Goal: Check status: Check status

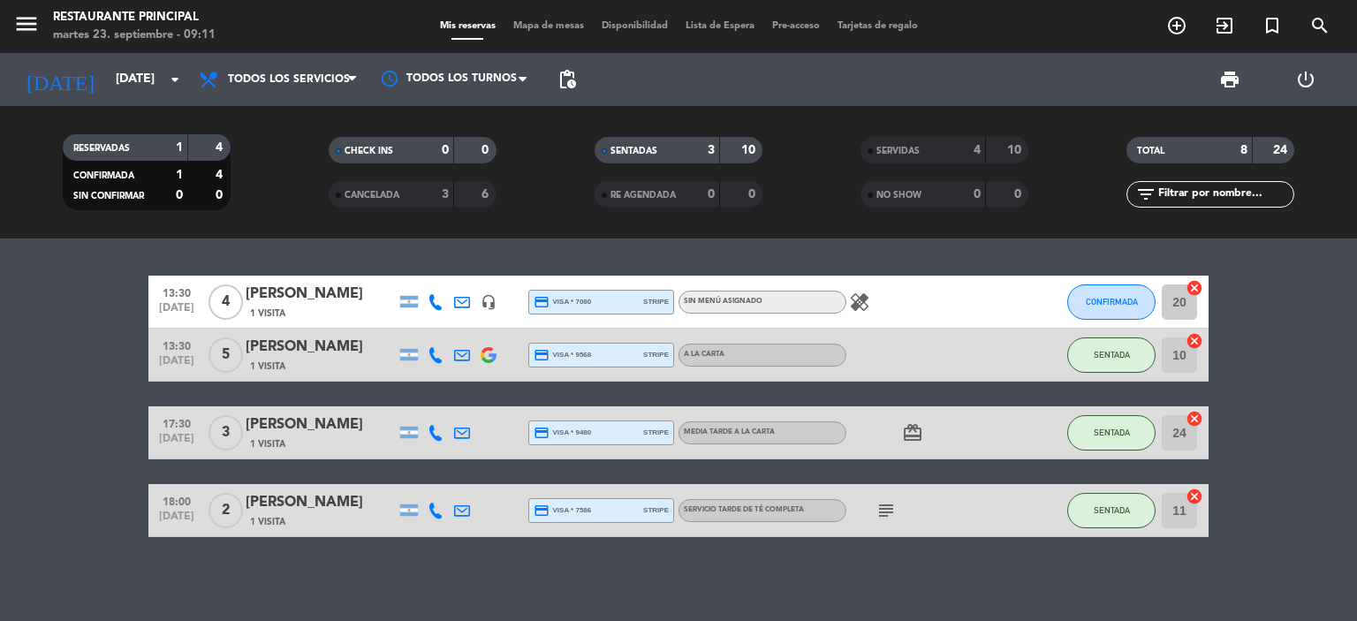
scroll to position [660, 0]
click at [107, 72] on input "[DATE]" at bounding box center [191, 80] width 168 height 32
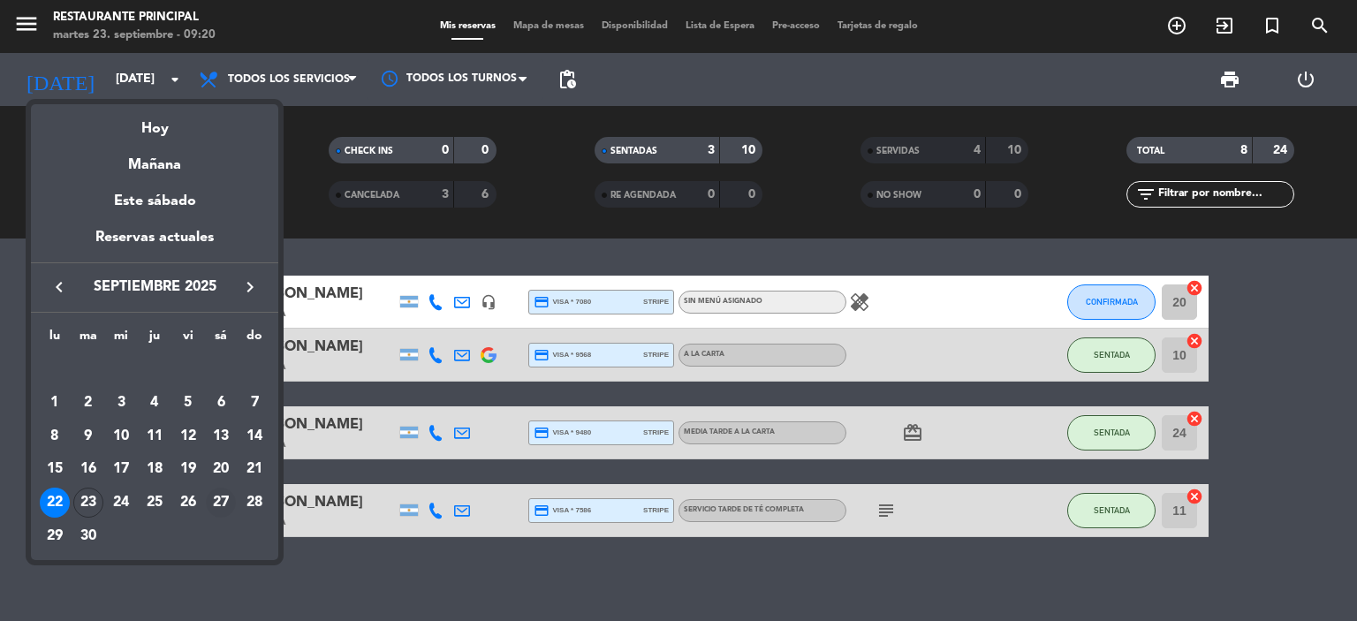
click at [216, 501] on div "27" at bounding box center [221, 503] width 30 height 30
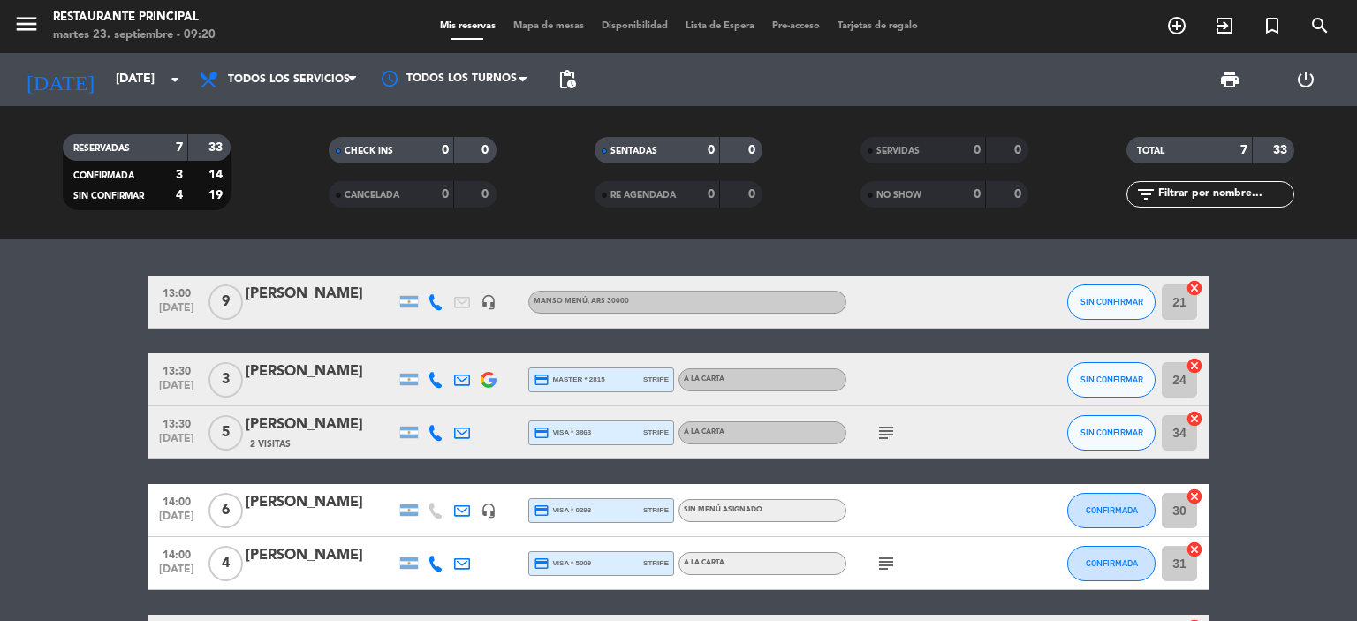
scroll to position [177, 0]
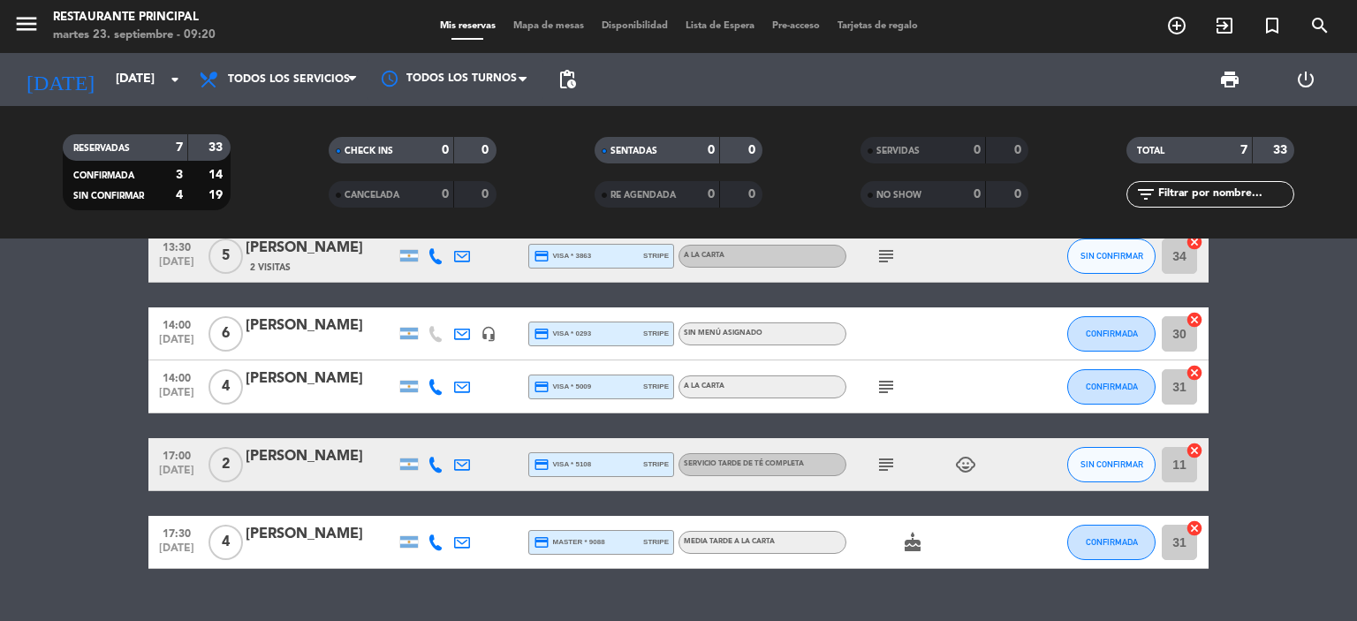
click at [322, 454] on div "[PERSON_NAME]" at bounding box center [321, 456] width 150 height 23
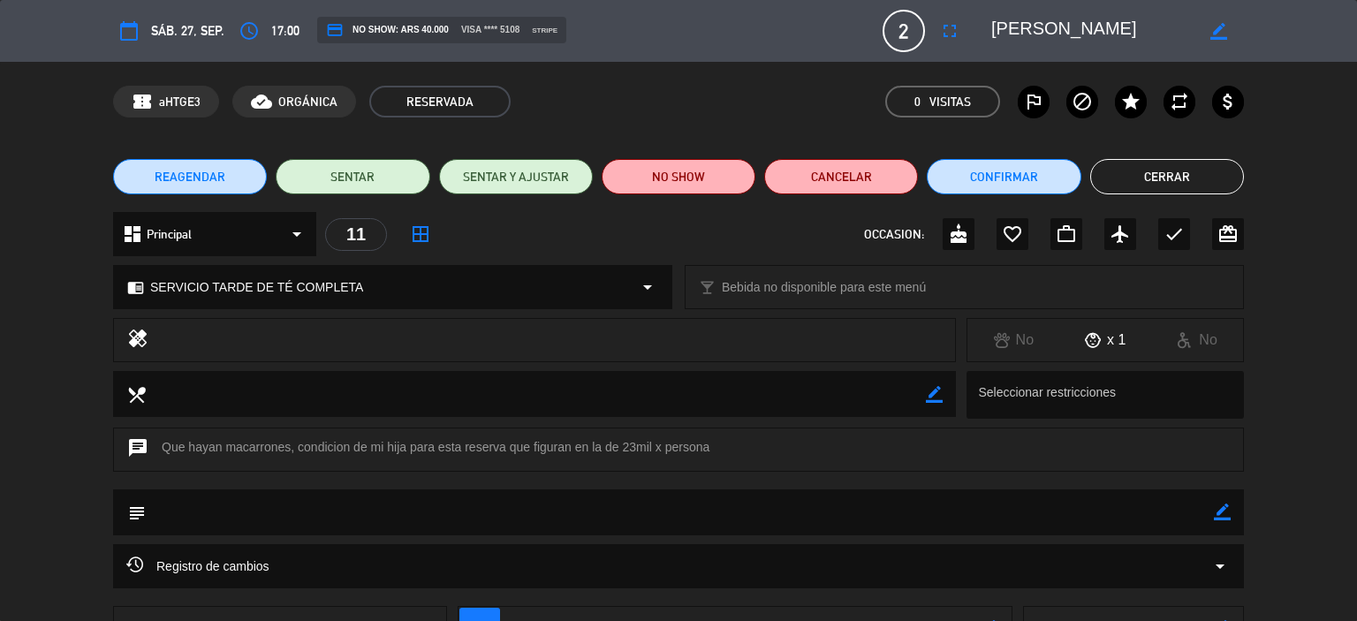
drag, startPoint x: 1187, startPoint y: 178, endPoint x: 629, endPoint y: 113, distance: 562.1
click at [1187, 178] on button "Cerrar" at bounding box center [1167, 176] width 154 height 35
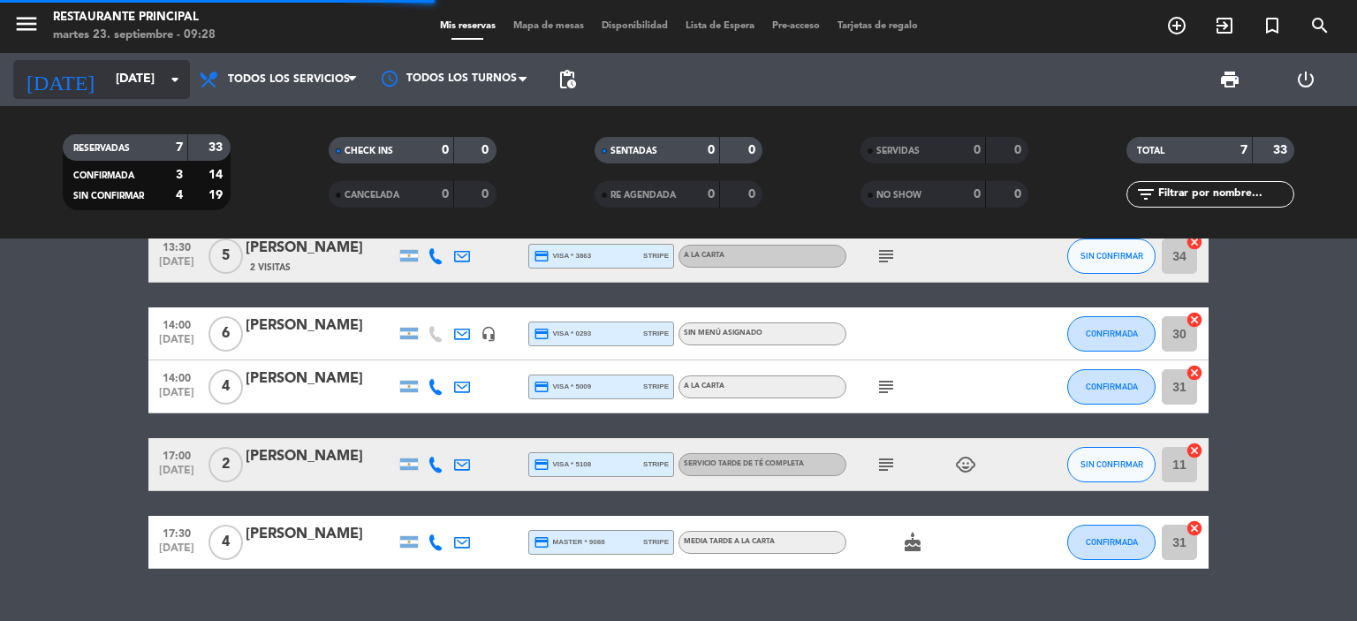
click at [119, 66] on input "[DATE]" at bounding box center [191, 80] width 168 height 32
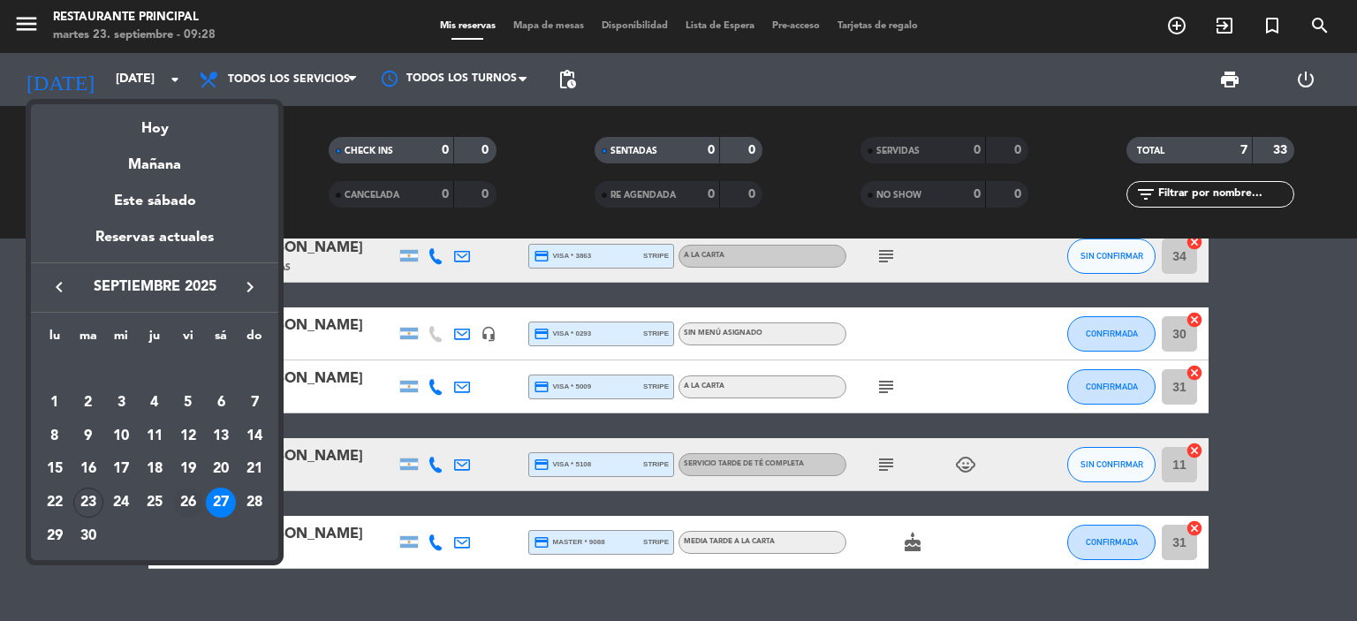
click at [186, 497] on div "26" at bounding box center [188, 503] width 30 height 30
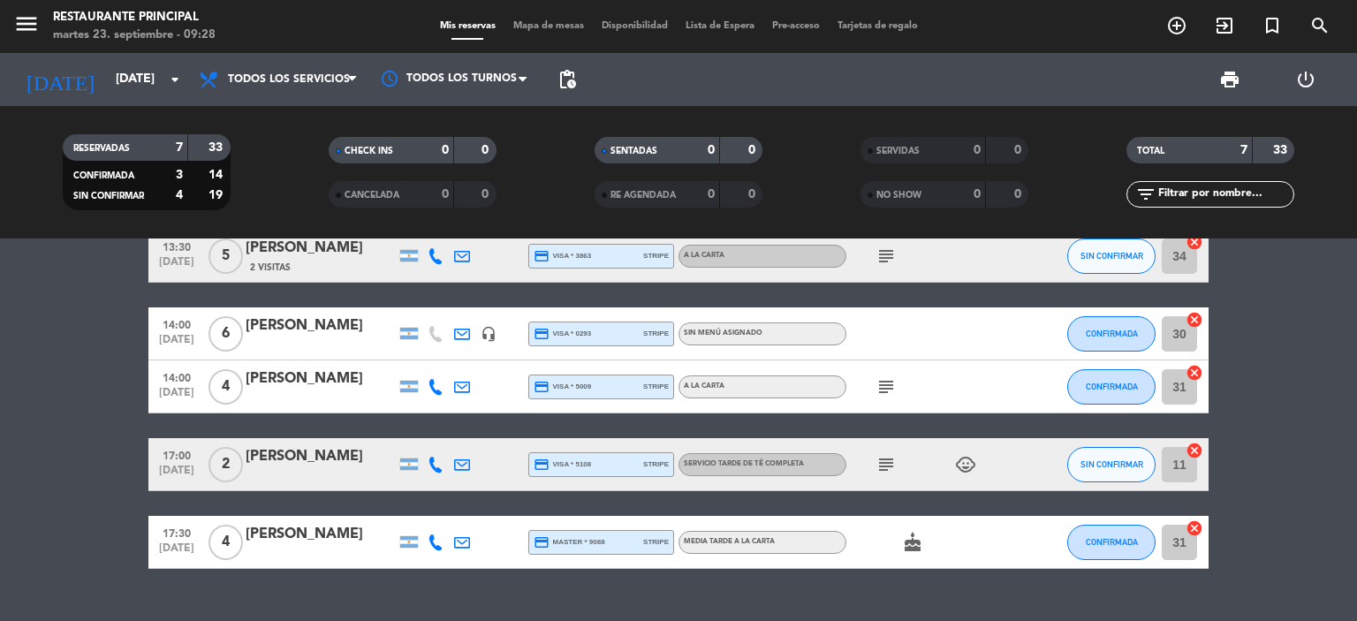
type input "[DATE]"
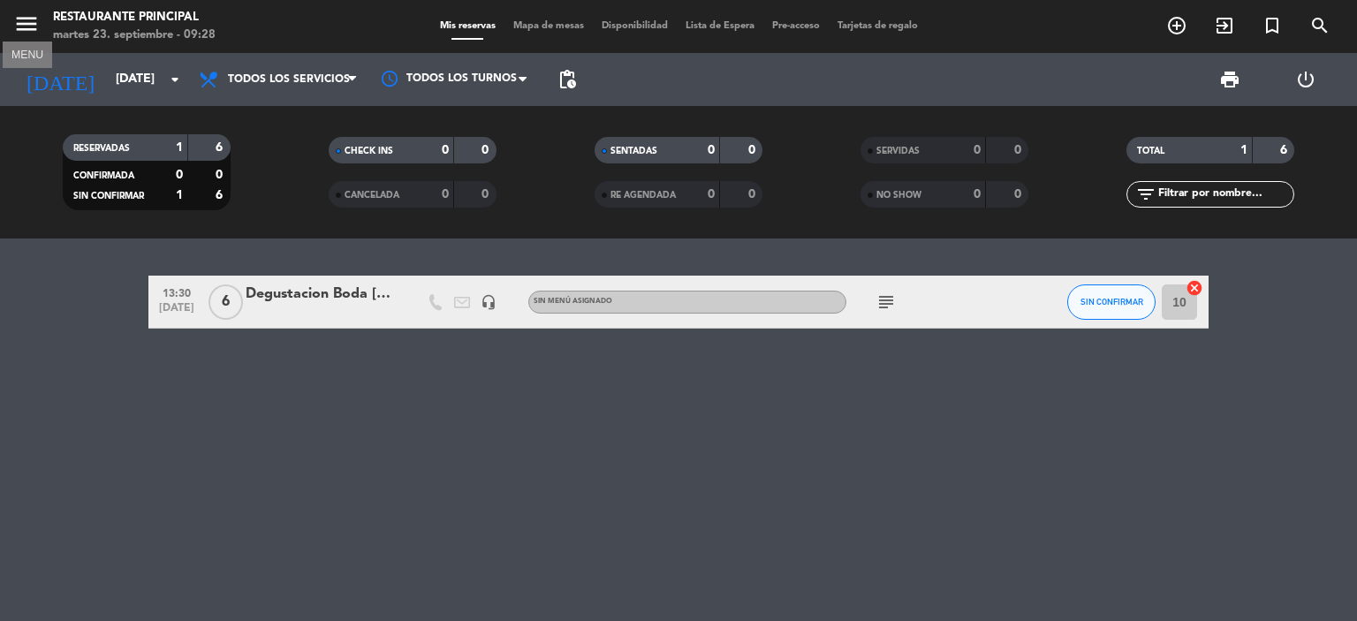
click at [39, 24] on icon "menu" at bounding box center [26, 24] width 27 height 27
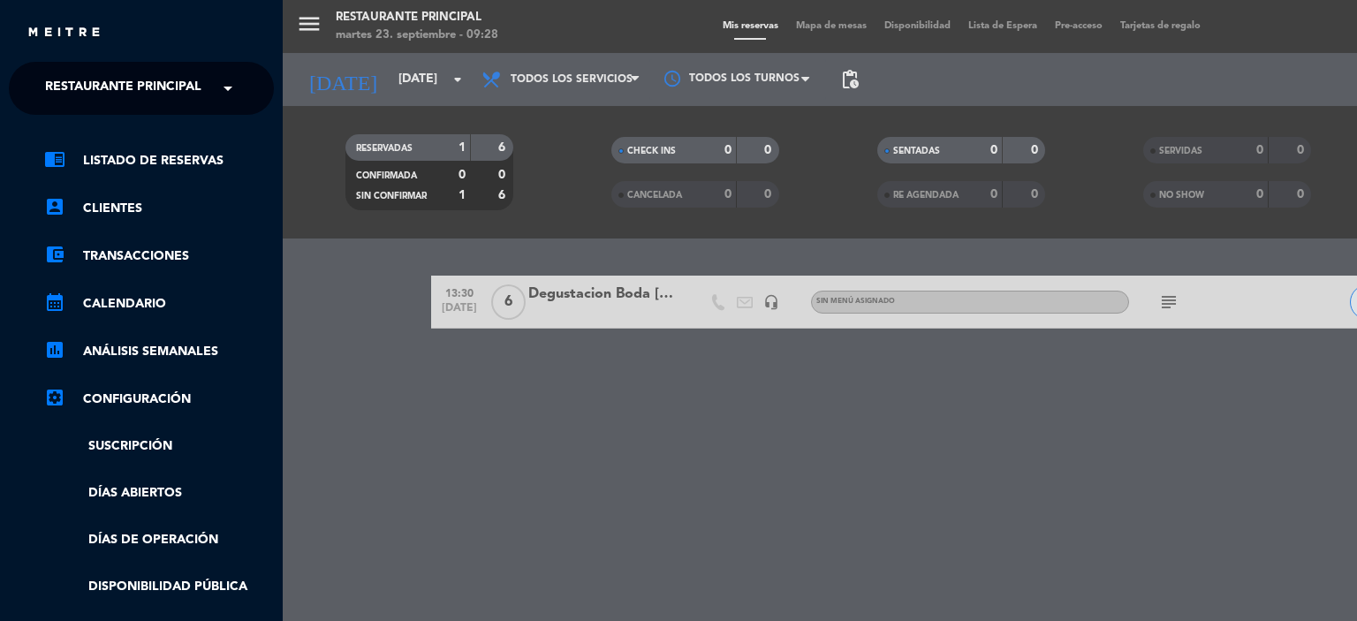
click at [495, 418] on div "menu Restaurante Principal [DATE] 23. septiembre - 09:28 Mis reservas Mapa de m…" at bounding box center [961, 310] width 1357 height 621
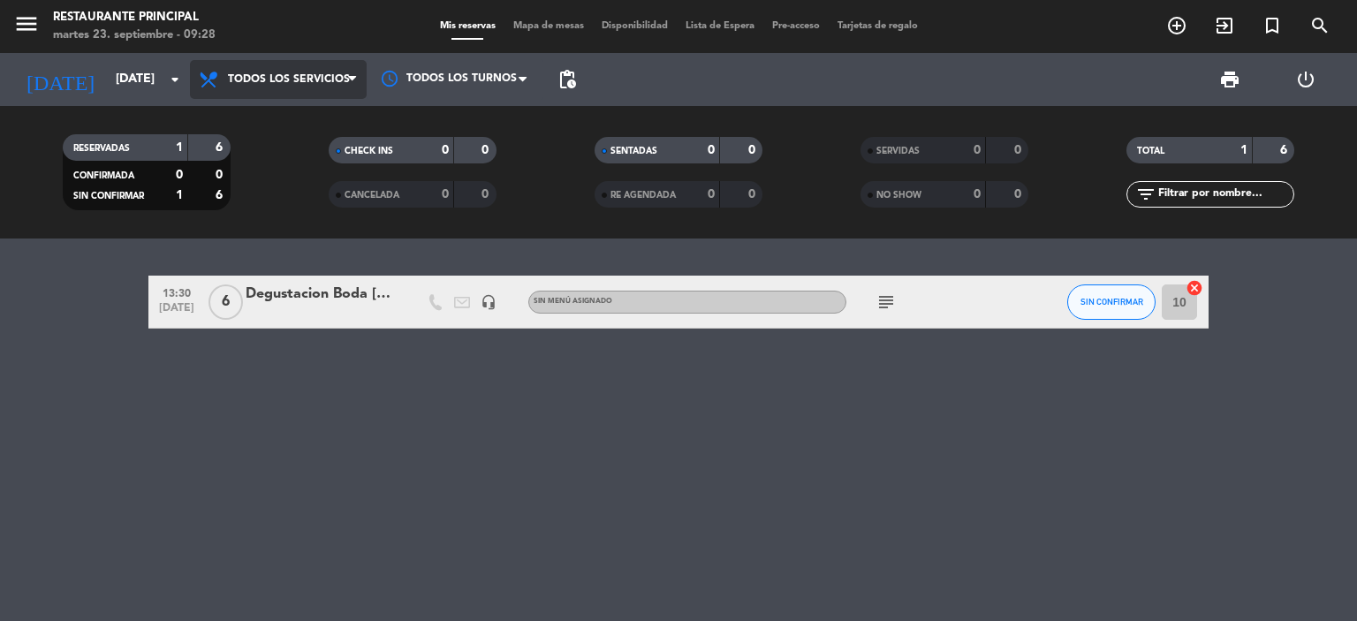
click at [264, 82] on span "Todos los servicios" at bounding box center [289, 79] width 122 height 12
click at [288, 110] on div "menu Restaurante Principal [DATE] 23. septiembre - 09:28 Mis reservas Mapa de m…" at bounding box center [678, 119] width 1357 height 239
